Goal: Task Accomplishment & Management: Manage account settings

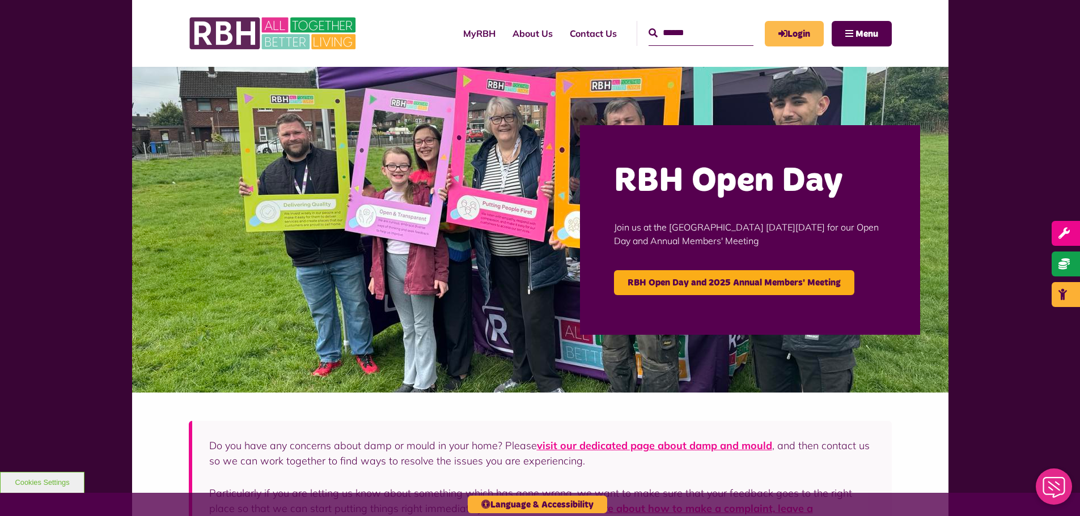
click at [799, 30] on link "Login" at bounding box center [794, 34] width 59 height 26
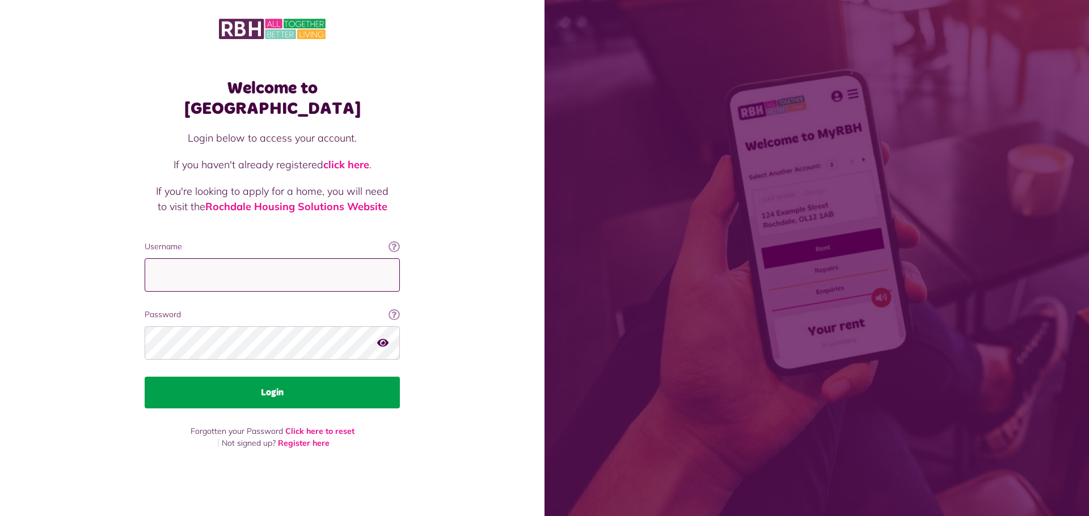
type input "**********"
click at [290, 377] on button "Login" at bounding box center [272, 393] width 255 height 32
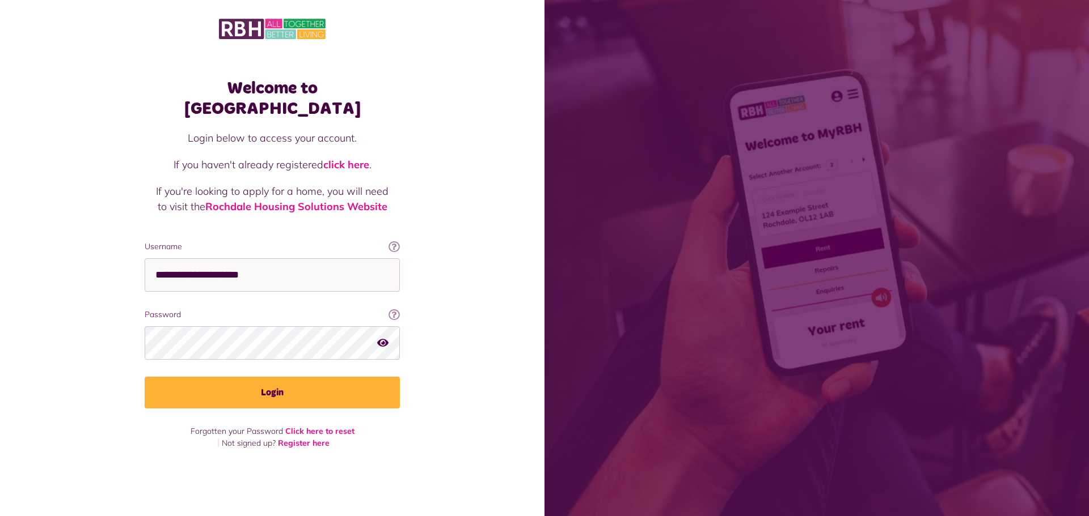
click at [383, 338] on icon "button" at bounding box center [382, 343] width 11 height 10
click at [383, 338] on icon "button" at bounding box center [383, 343] width 13 height 10
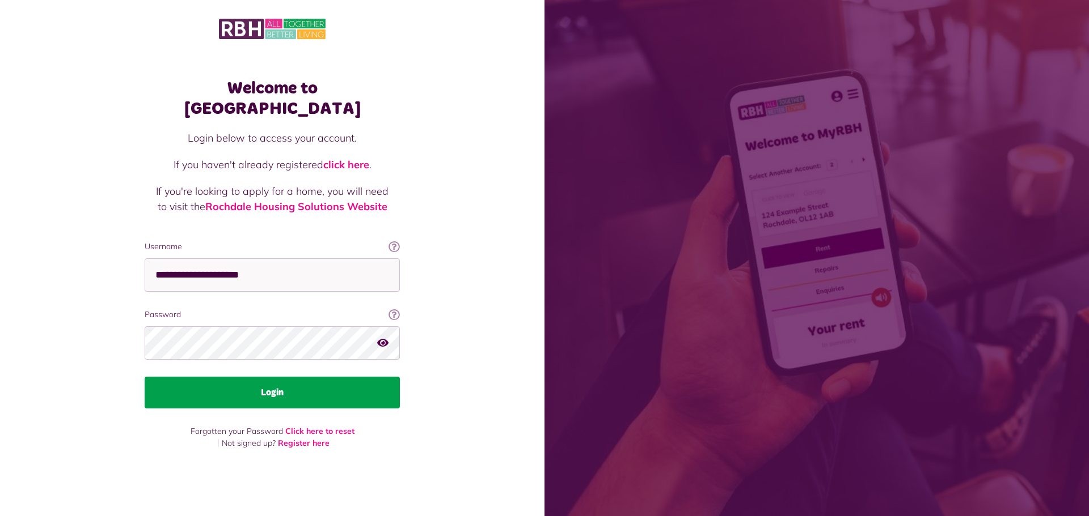
click at [308, 386] on button "Login" at bounding box center [272, 393] width 255 height 32
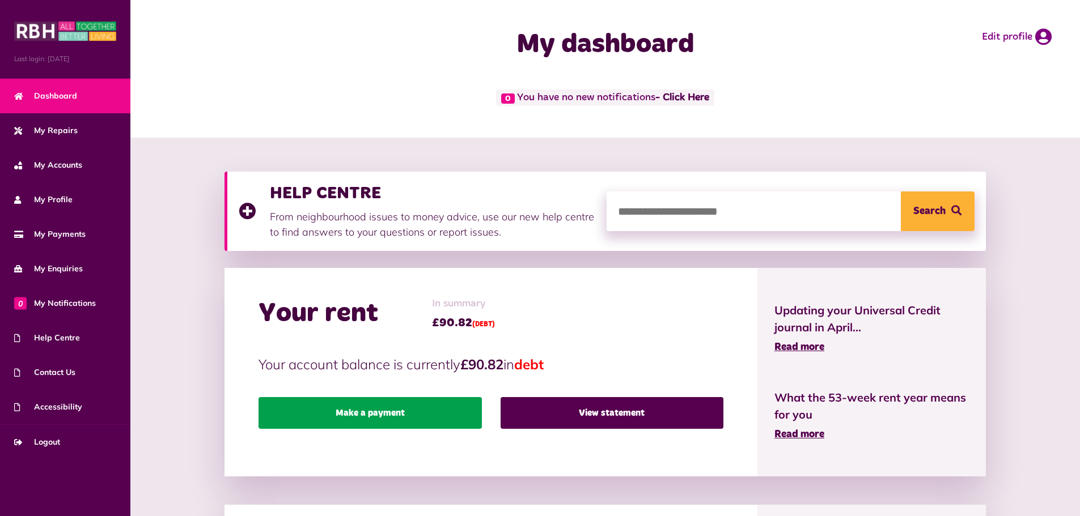
click at [399, 409] on link "Make a payment" at bounding box center [370, 413] width 223 height 32
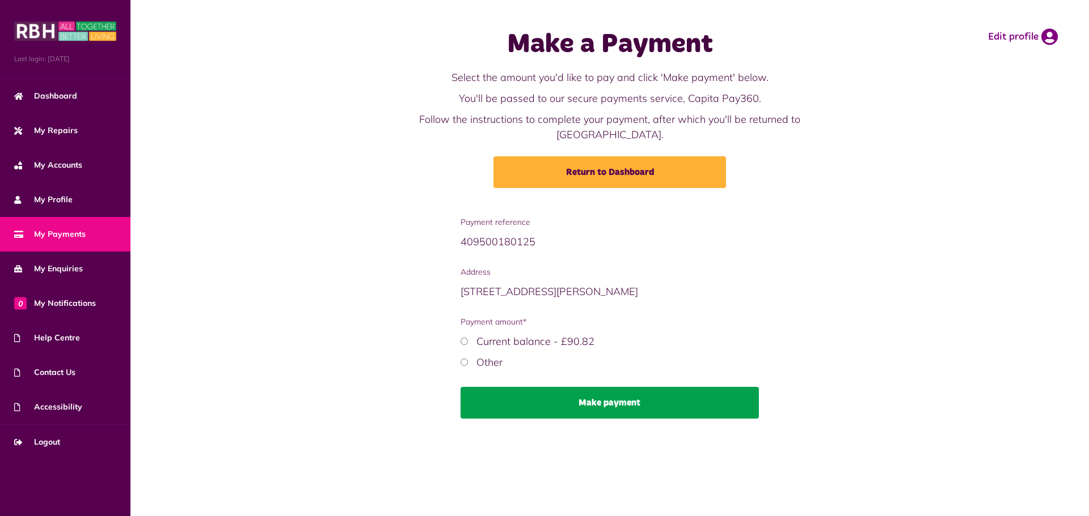
click at [593, 389] on button "Make payment" at bounding box center [609, 403] width 299 height 32
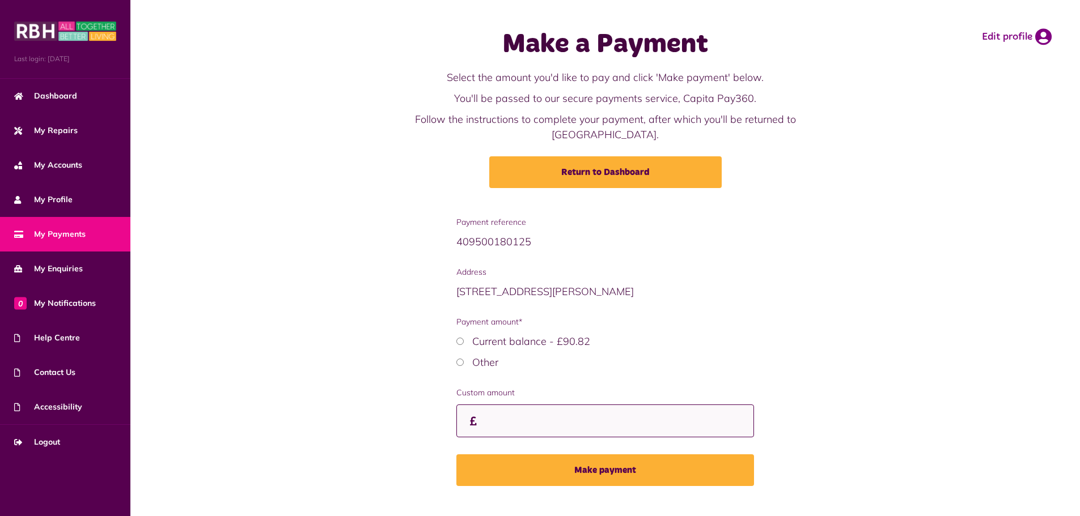
click at [510, 405] on input "Custom amount" at bounding box center [605, 421] width 298 height 33
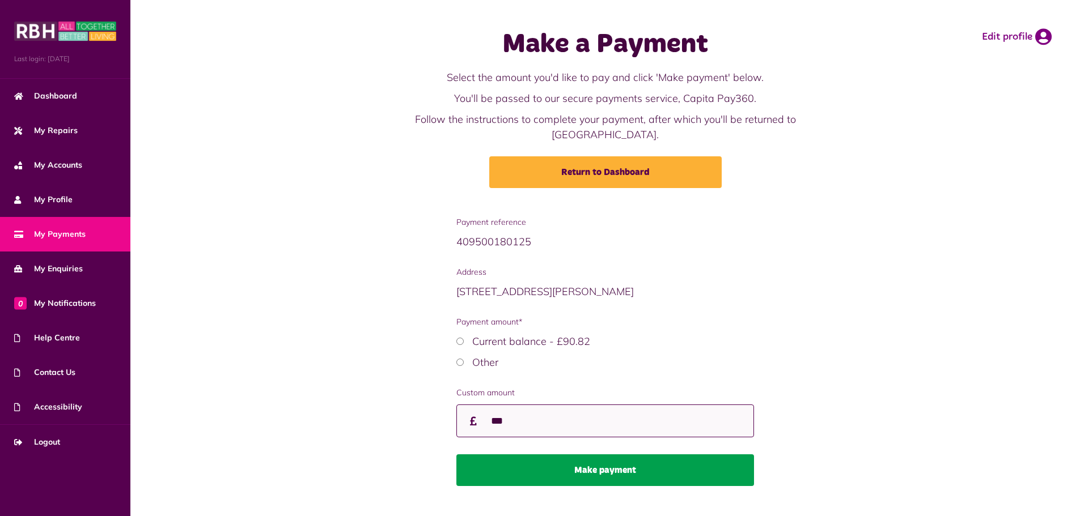
type input "***"
click at [576, 461] on button "Make payment" at bounding box center [605, 471] width 298 height 32
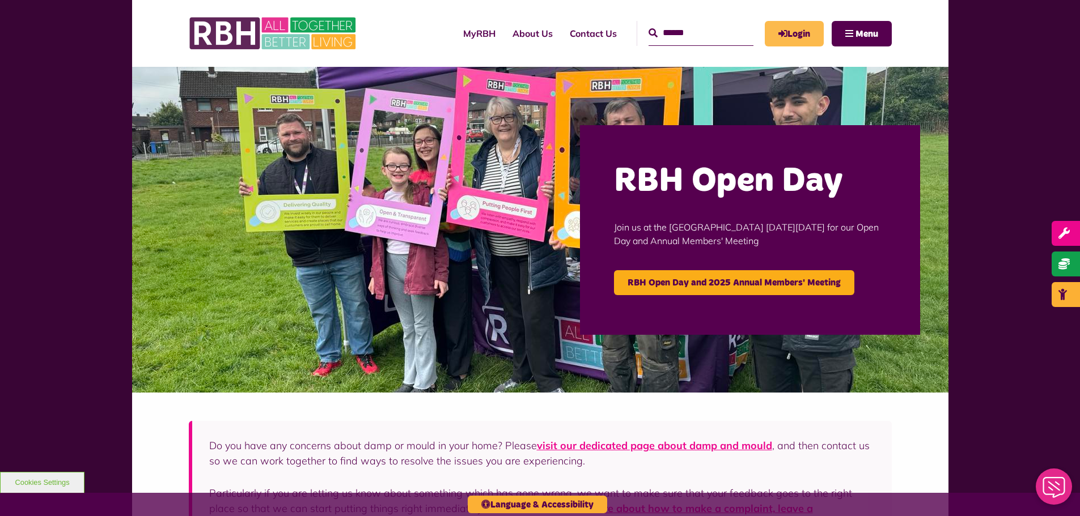
click at [794, 33] on link "Login" at bounding box center [794, 34] width 59 height 26
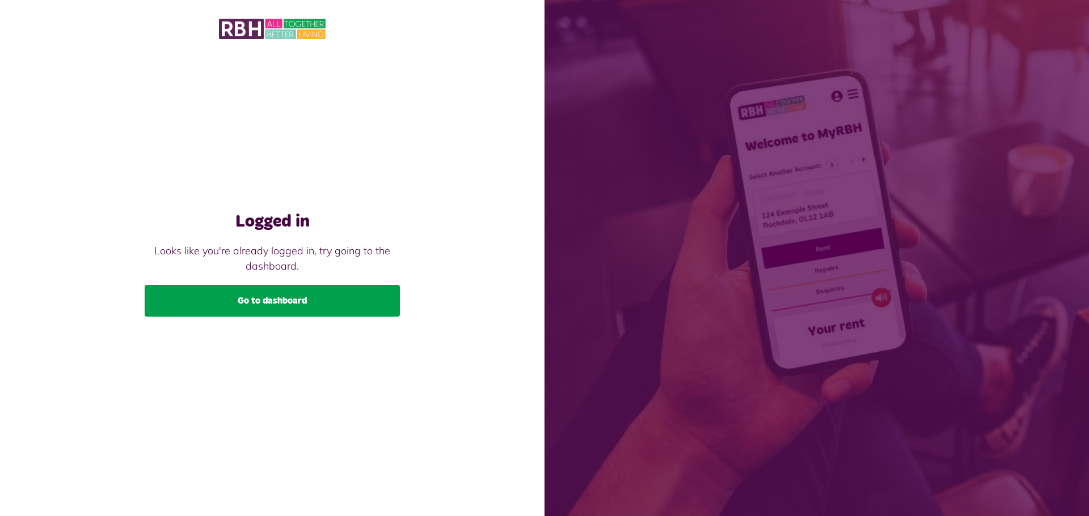
click at [267, 306] on link "Go to dashboard" at bounding box center [272, 301] width 255 height 32
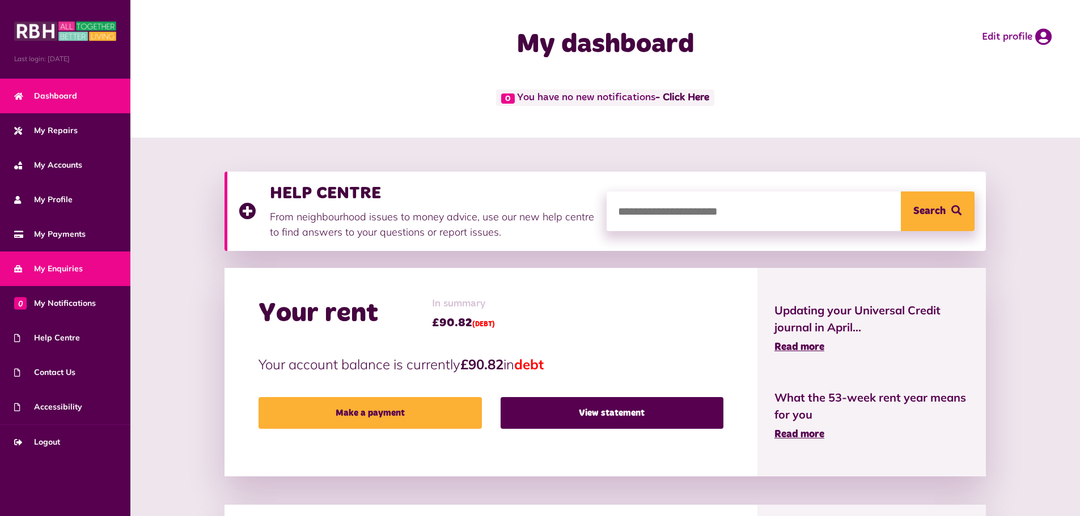
click at [73, 264] on span "My Enquiries" at bounding box center [48, 269] width 69 height 12
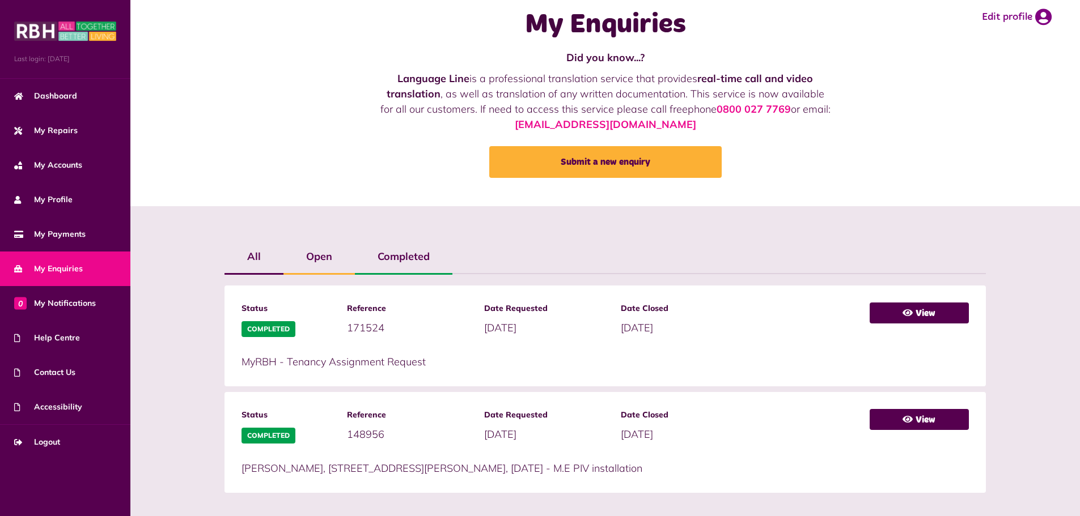
scroll to position [31, 0]
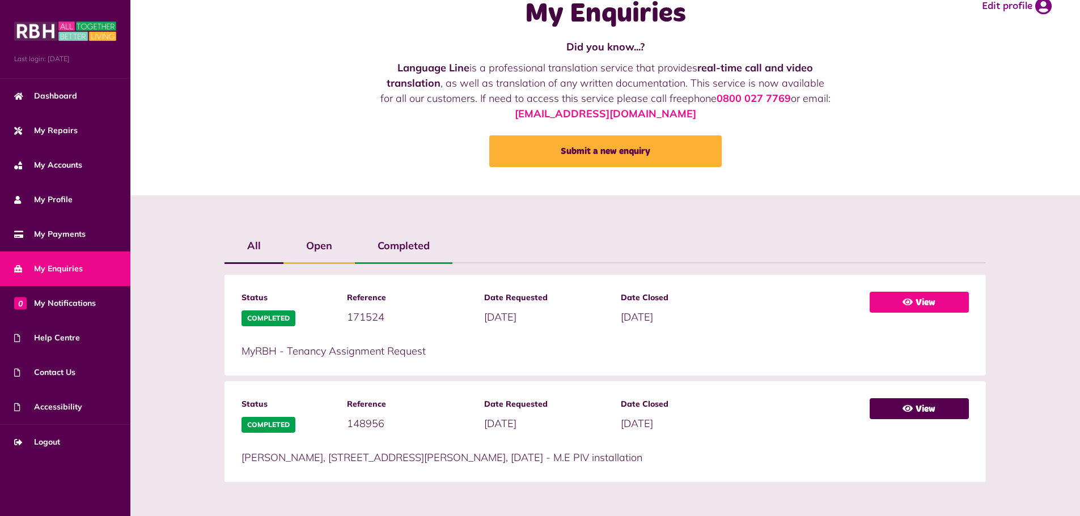
click at [908, 300] on icon at bounding box center [908, 302] width 10 height 9
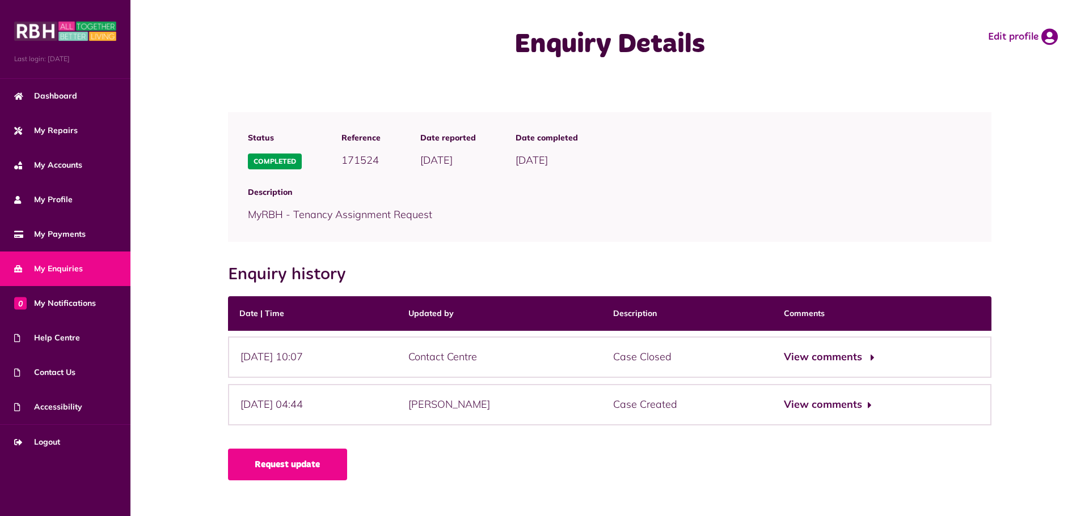
click at [862, 358] on button "View comments" at bounding box center [828, 357] width 88 height 16
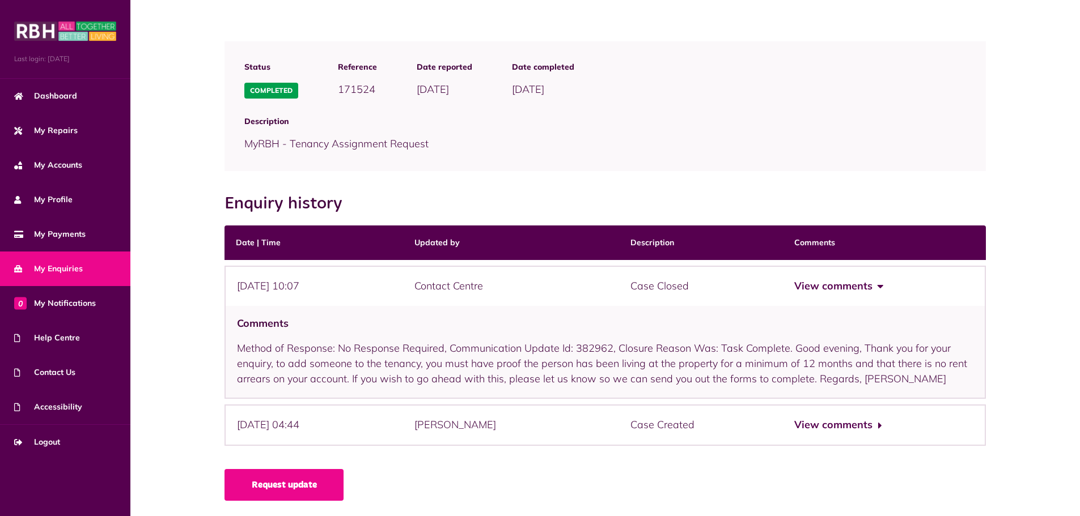
scroll to position [73, 0]
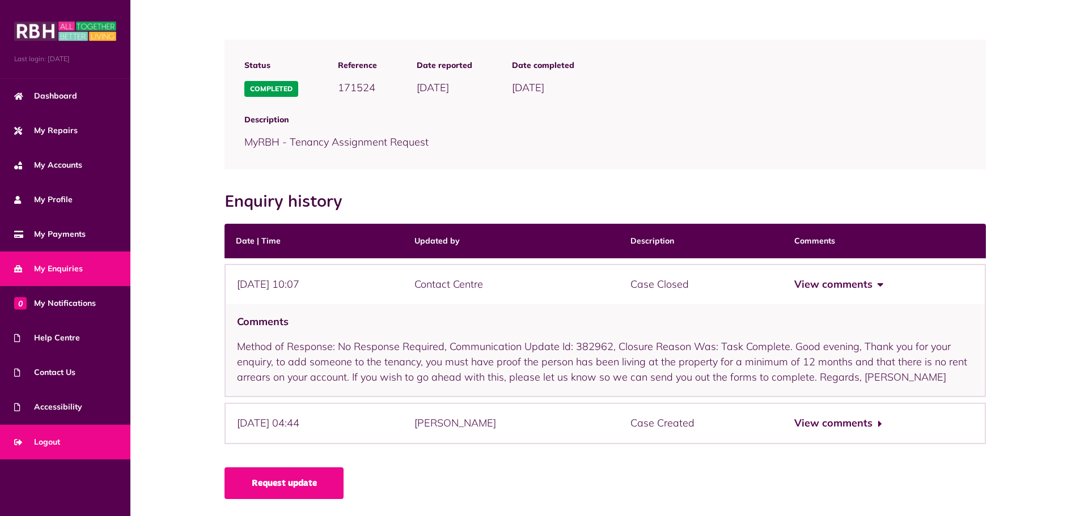
click at [56, 442] on span "Logout" at bounding box center [37, 443] width 46 height 12
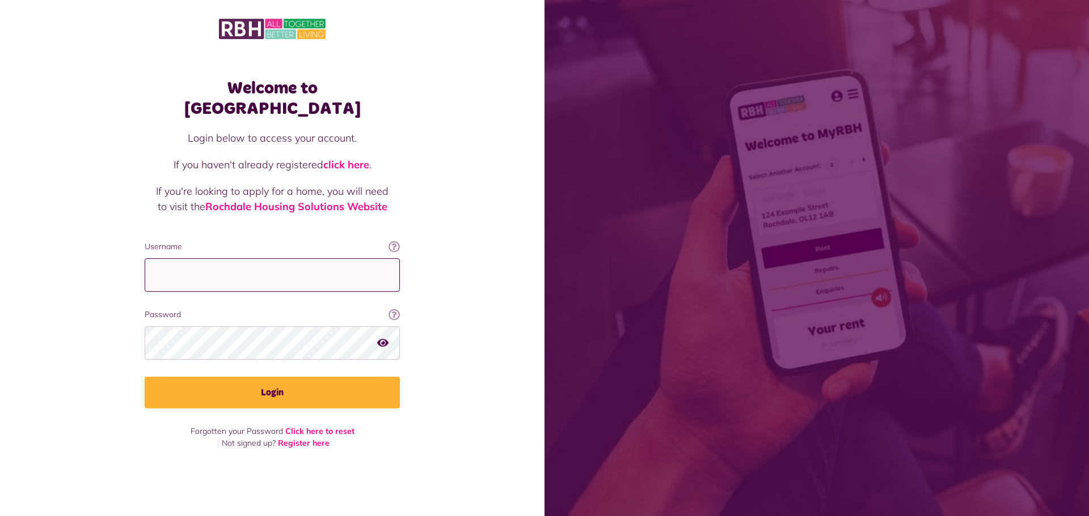
type input "**********"
click at [379, 338] on icon "button" at bounding box center [382, 343] width 11 height 10
click at [379, 338] on icon "button" at bounding box center [383, 343] width 13 height 10
